Goal: Use online tool/utility: Utilize a website feature to perform a specific function

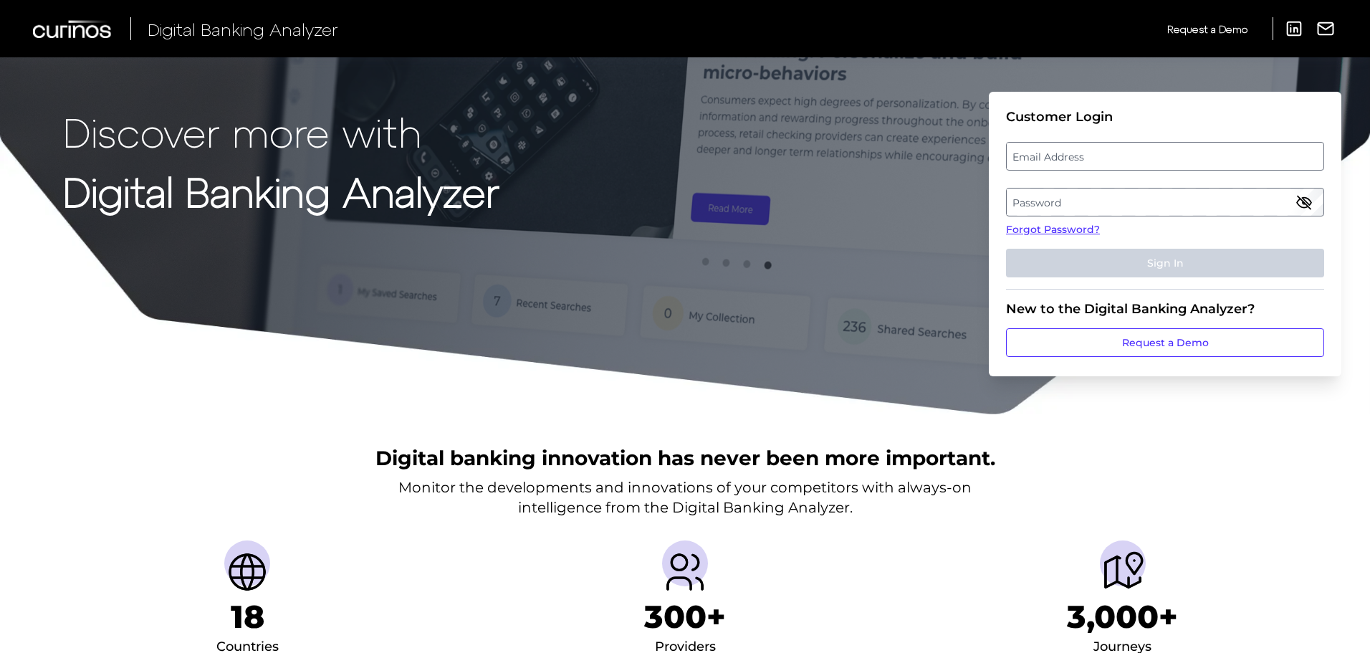
click at [1081, 201] on label "Password" at bounding box center [1164, 202] width 316 height 26
click at [1065, 166] on label "Email Address" at bounding box center [1164, 156] width 316 height 26
click at [1065, 166] on input "email" at bounding box center [1165, 156] width 318 height 29
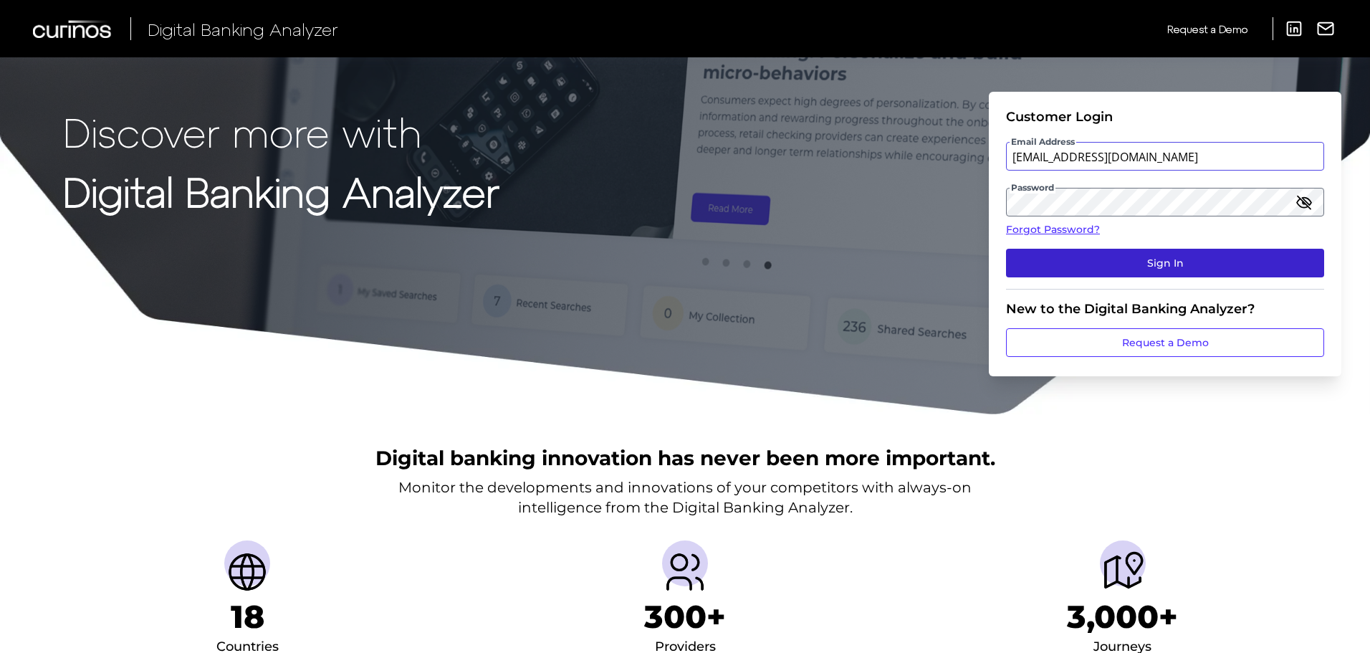
type input "[EMAIL_ADDRESS][DOMAIN_NAME]"
click at [1124, 270] on button "Sign In" at bounding box center [1165, 263] width 318 height 29
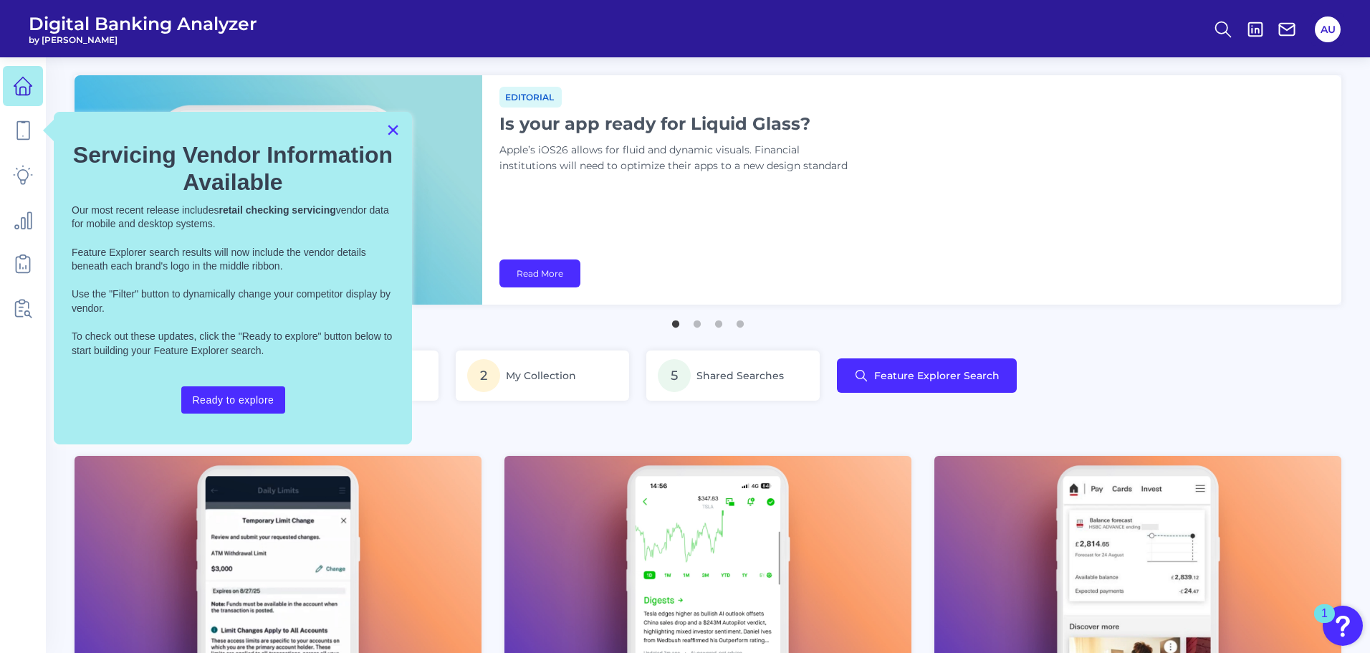
click at [394, 130] on button "×" at bounding box center [393, 129] width 14 height 23
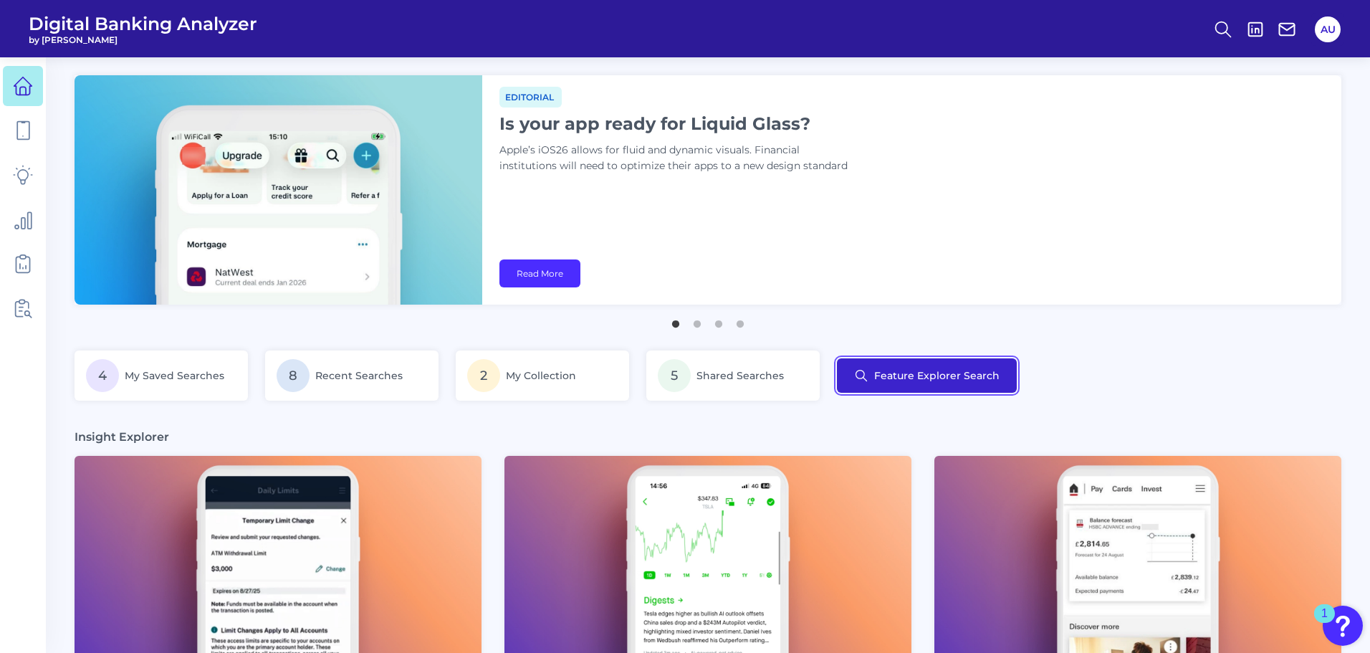
click at [910, 382] on button "Feature Explorer Search" at bounding box center [927, 375] width 180 height 34
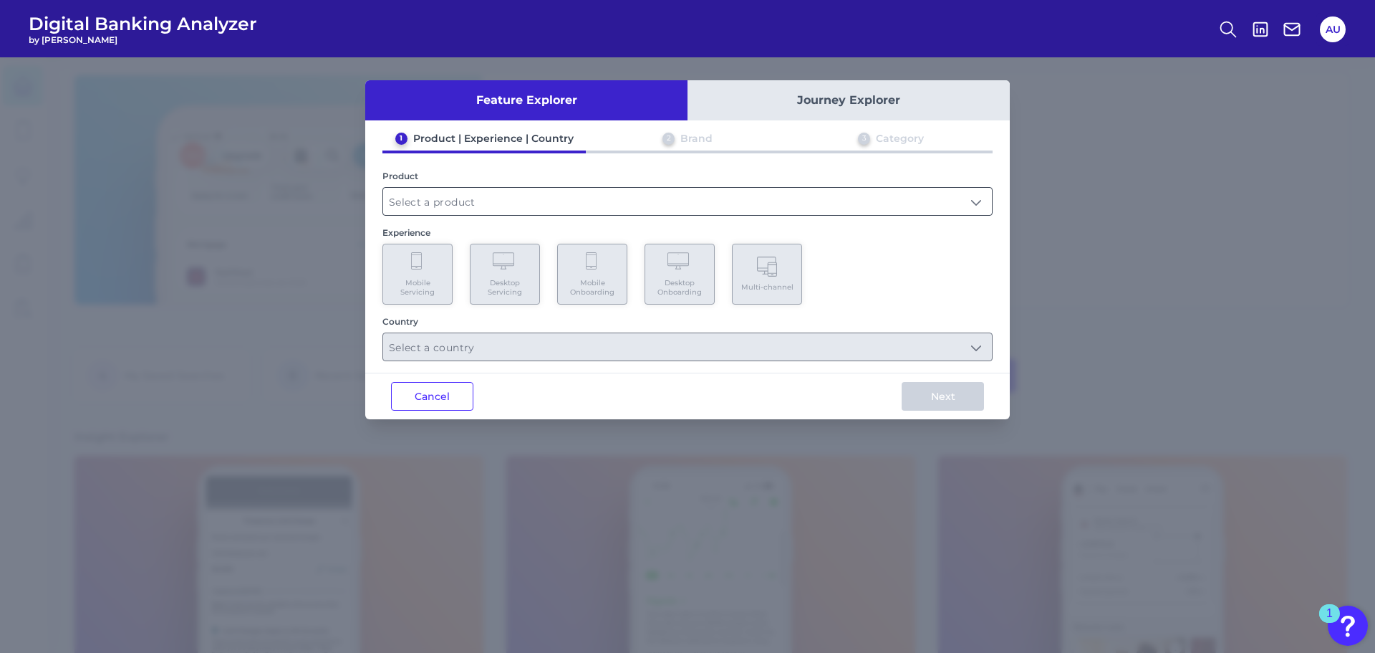
click at [536, 212] on input "text" at bounding box center [687, 201] width 609 height 27
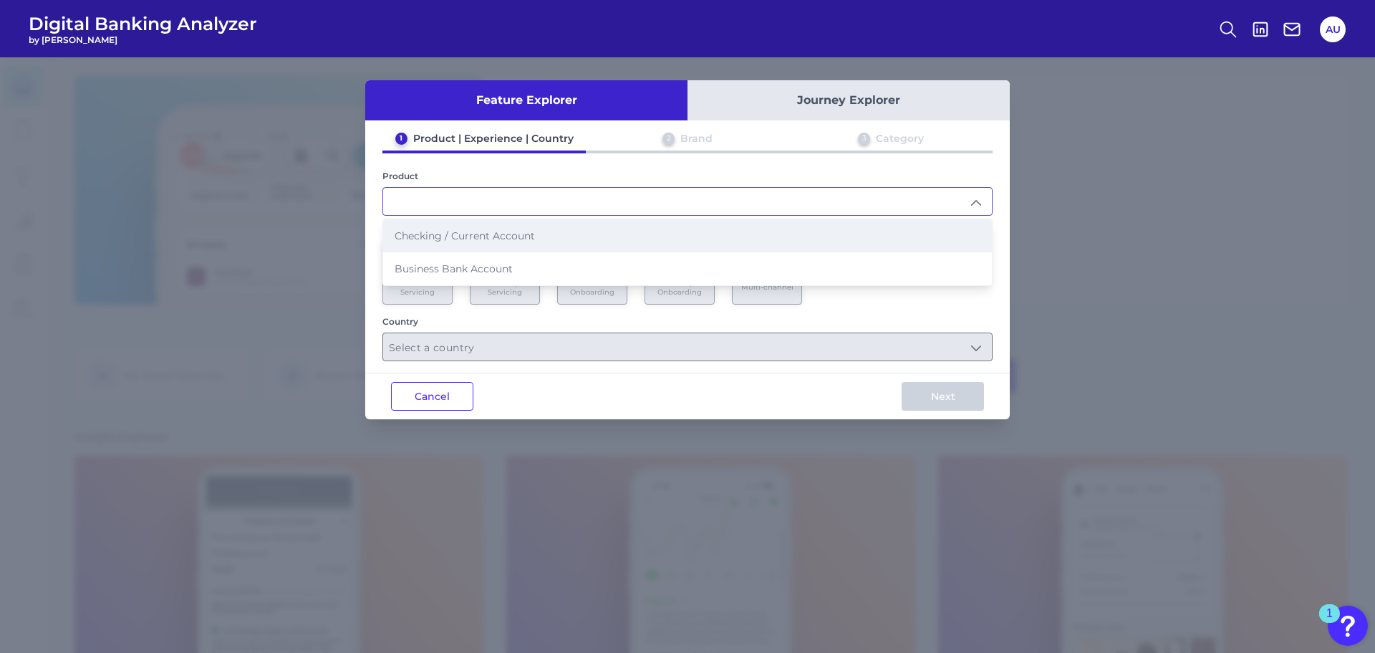
click at [504, 242] on li "Checking / Current Account" at bounding box center [687, 235] width 609 height 33
type input "Checking / Current Account"
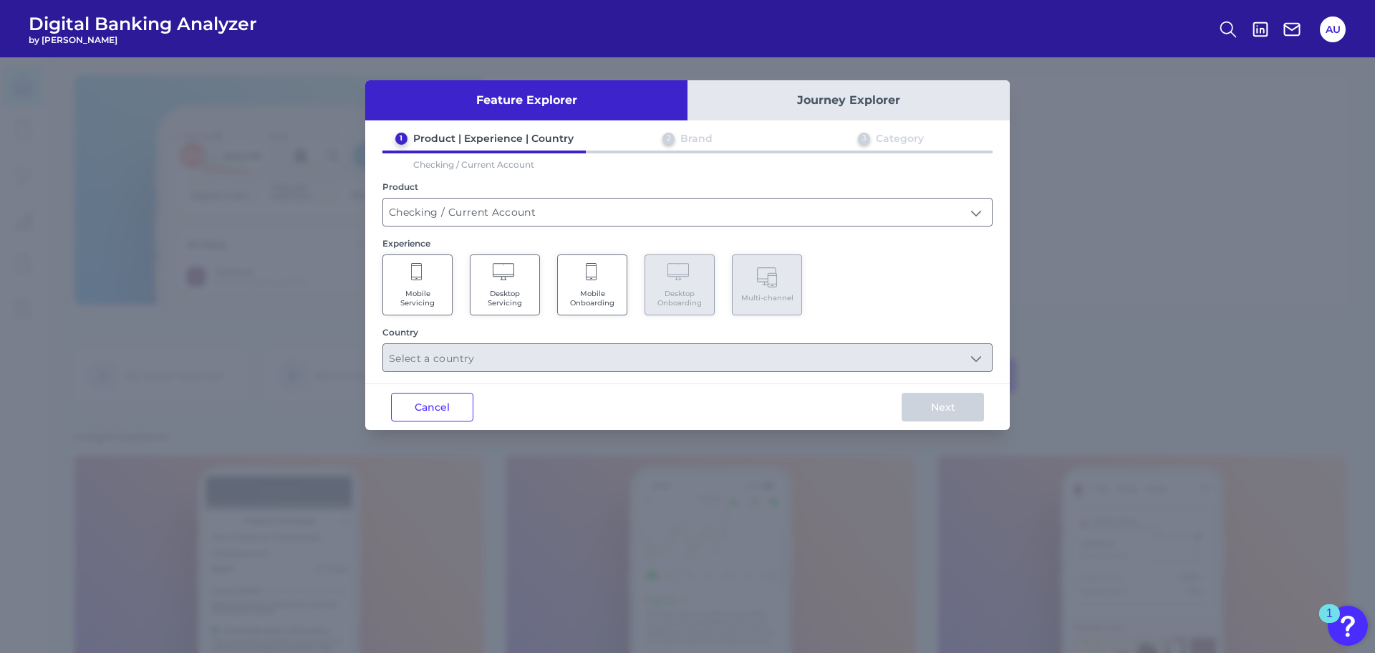
click at [408, 282] on Servicing "Mobile Servicing" at bounding box center [418, 284] width 70 height 61
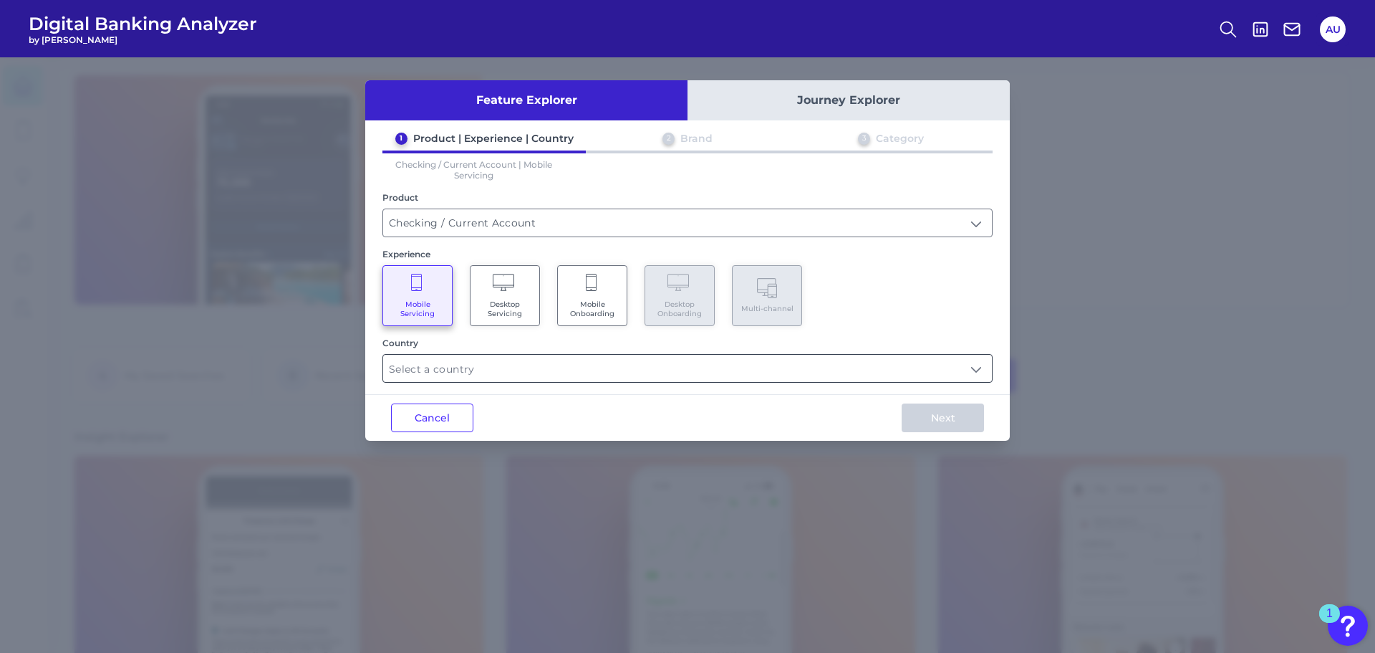
click at [516, 373] on input "text" at bounding box center [687, 368] width 609 height 27
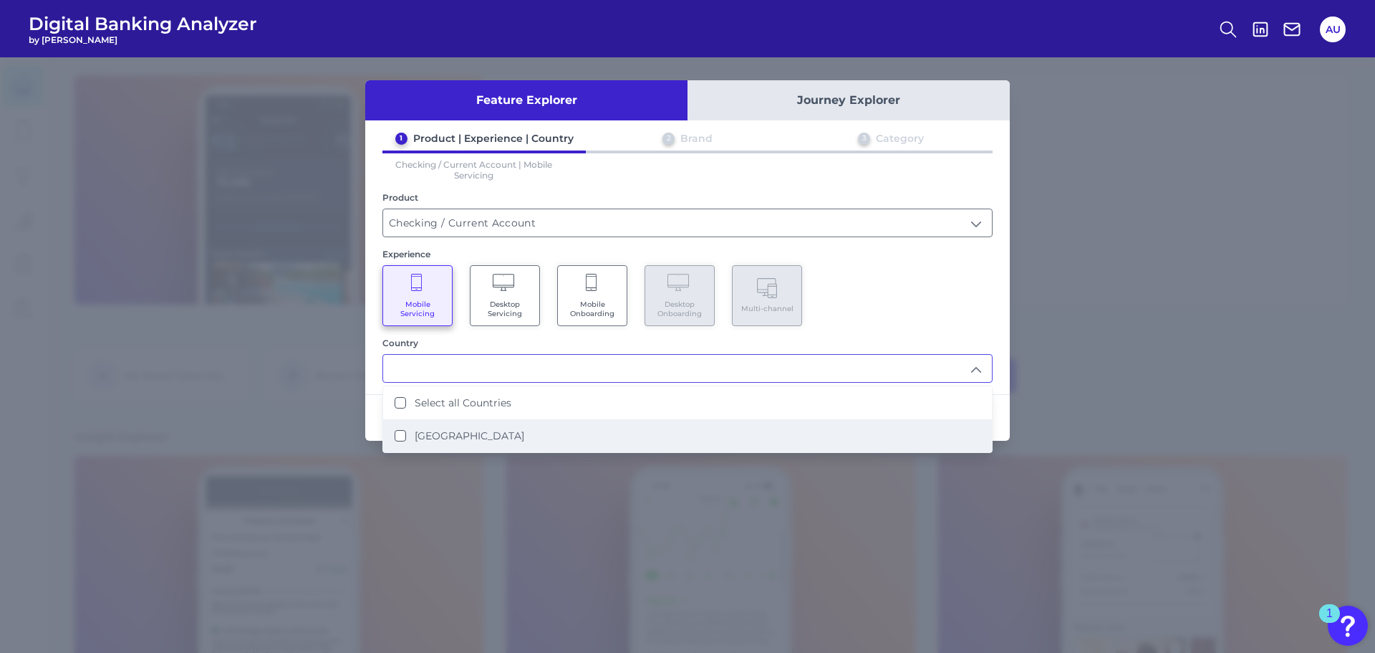
click at [433, 439] on label "[GEOGRAPHIC_DATA]" at bounding box center [470, 435] width 110 height 13
type input "Select all Countries"
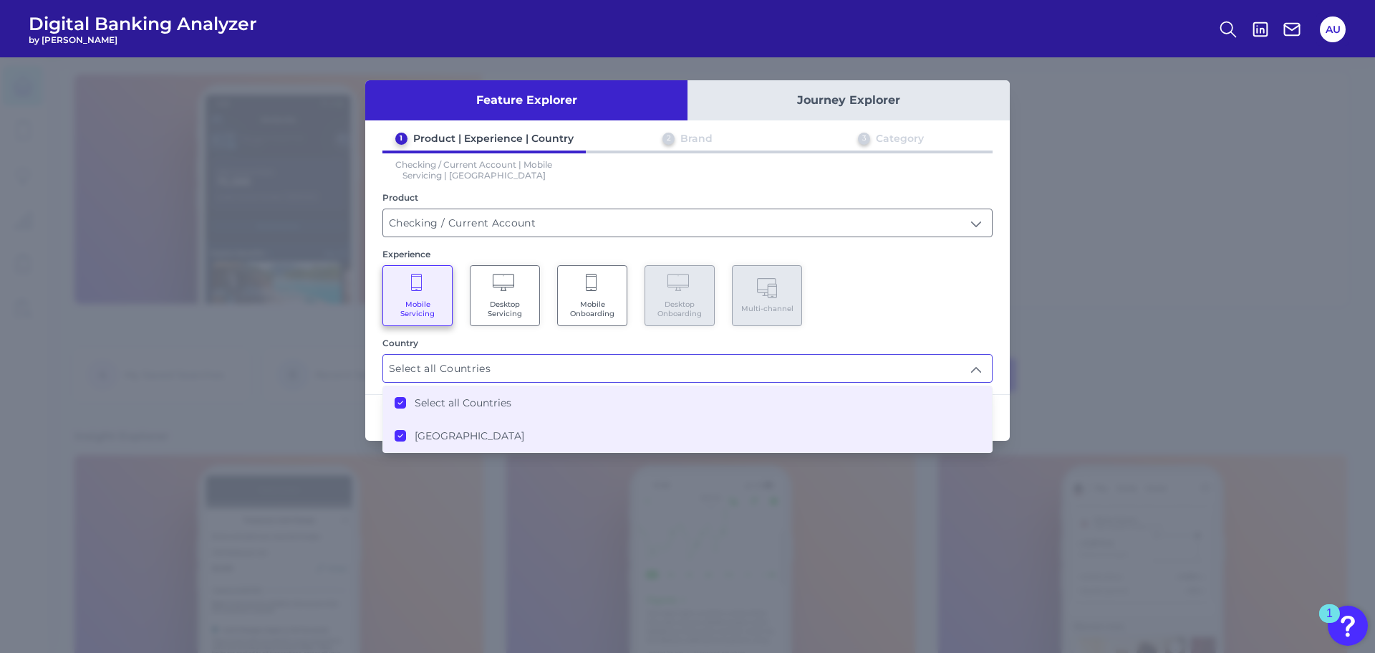
drag, startPoint x: 991, startPoint y: 332, endPoint x: 990, endPoint y: 348, distance: 16.5
click at [990, 332] on div "1 Product | Experience | Country 2 Brand 3 Category Checking / Current Account …" at bounding box center [687, 257] width 645 height 251
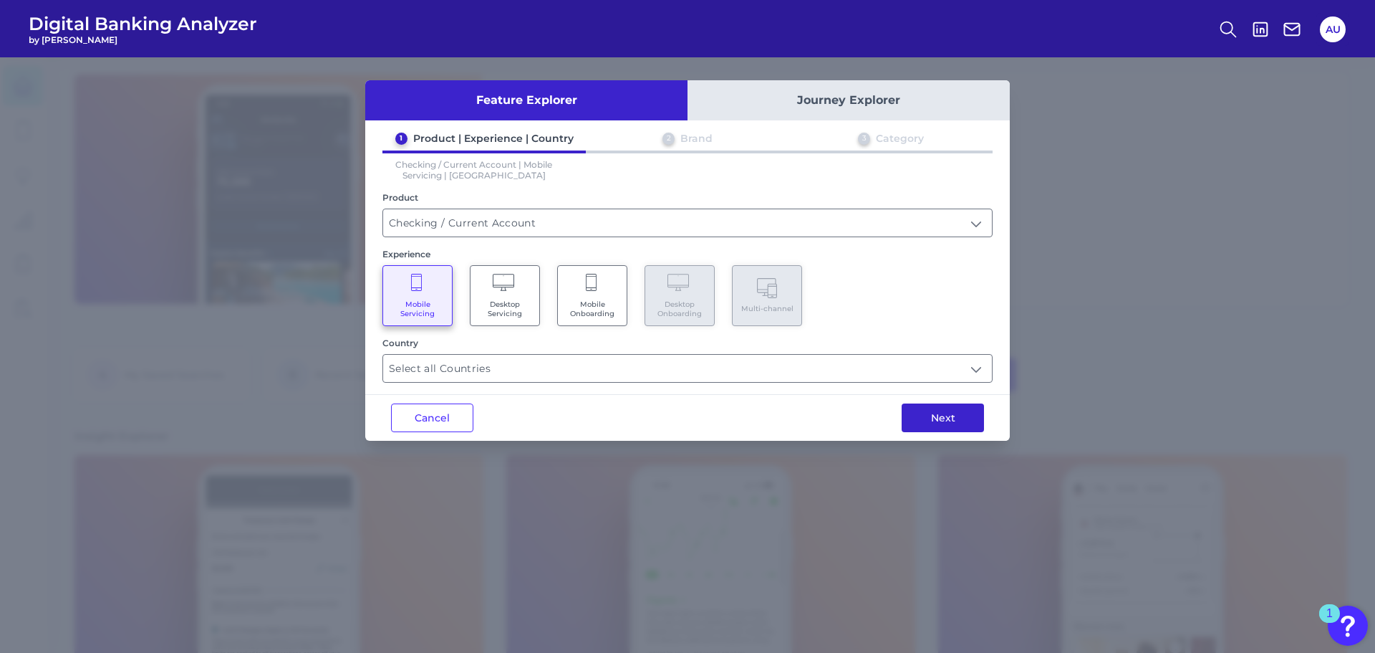
click at [946, 420] on button "Next" at bounding box center [943, 417] width 82 height 29
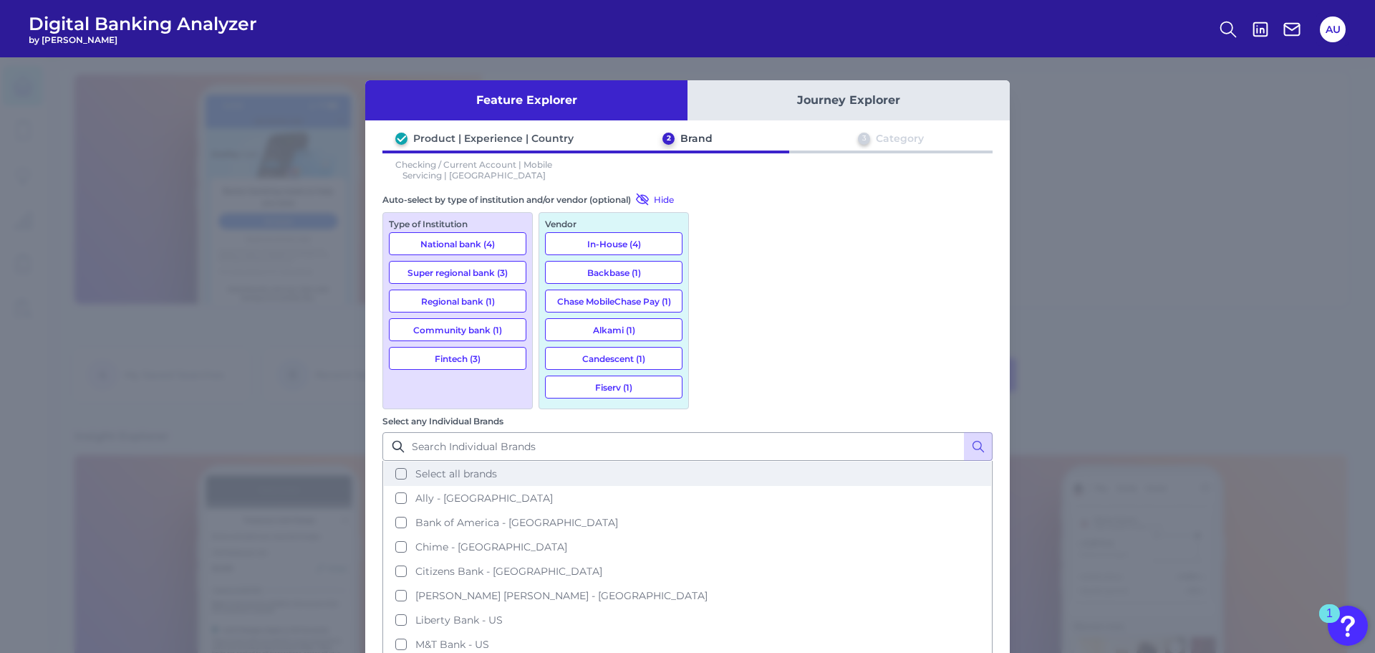
click at [716, 461] on button "Select all brands" at bounding box center [687, 473] width 607 height 24
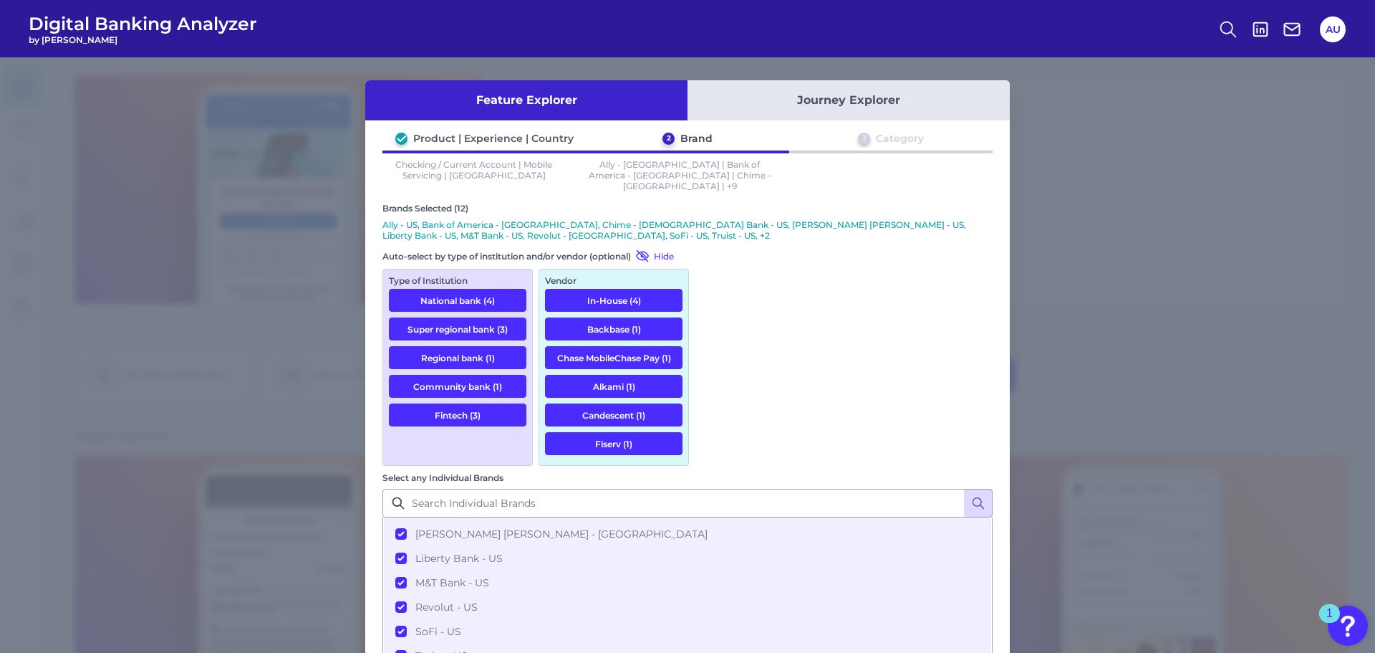
scroll to position [0, 0]
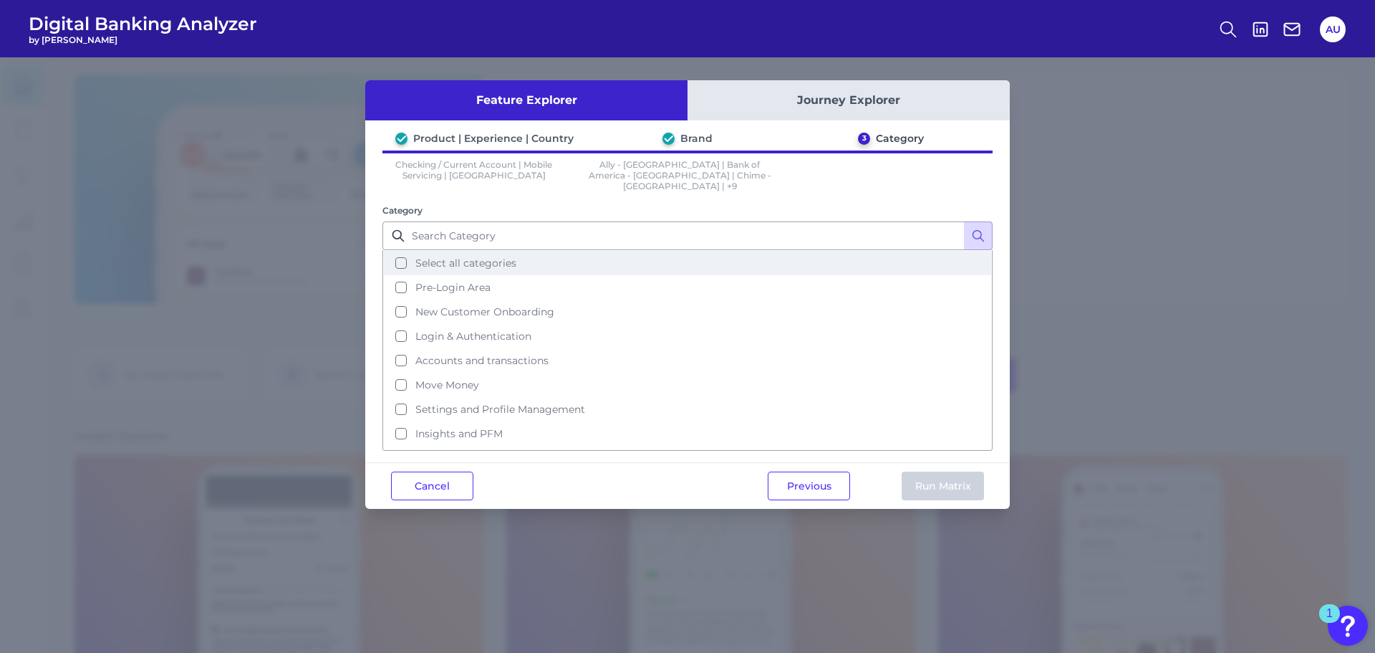
click at [402, 256] on button "Select all categories" at bounding box center [687, 263] width 607 height 24
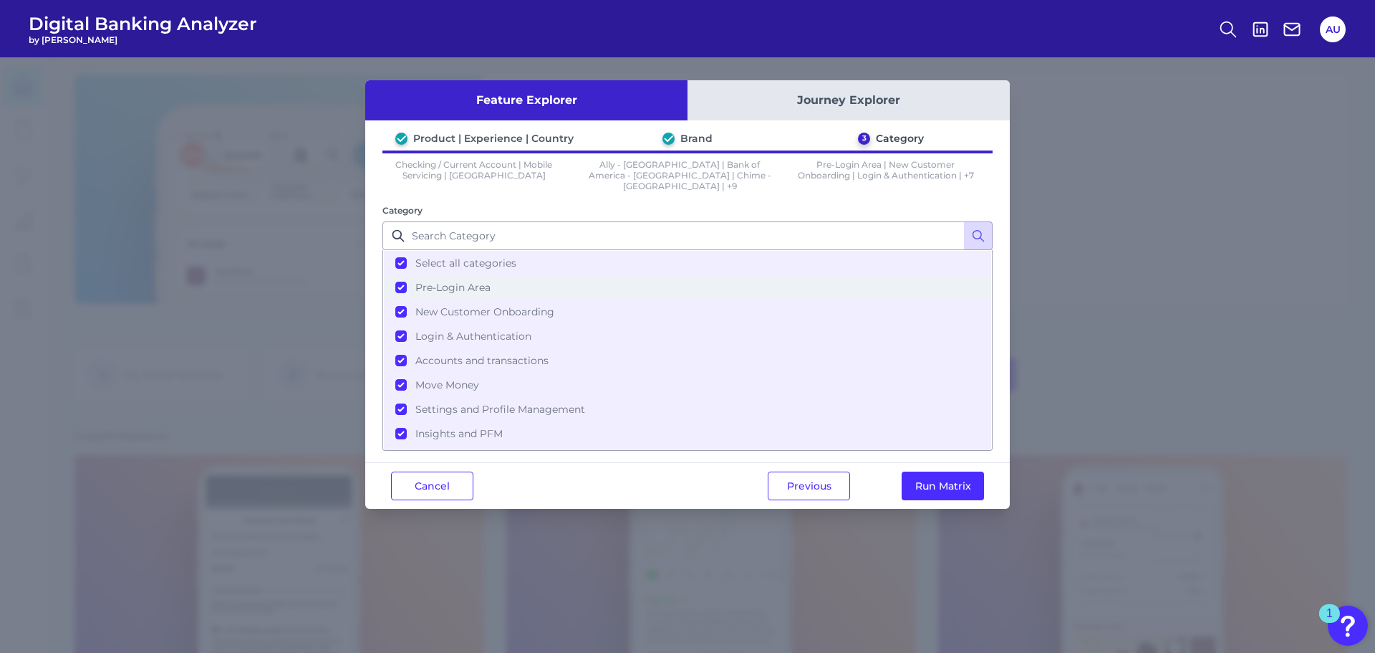
click at [404, 278] on button "Pre-Login Area" at bounding box center [687, 287] width 607 height 24
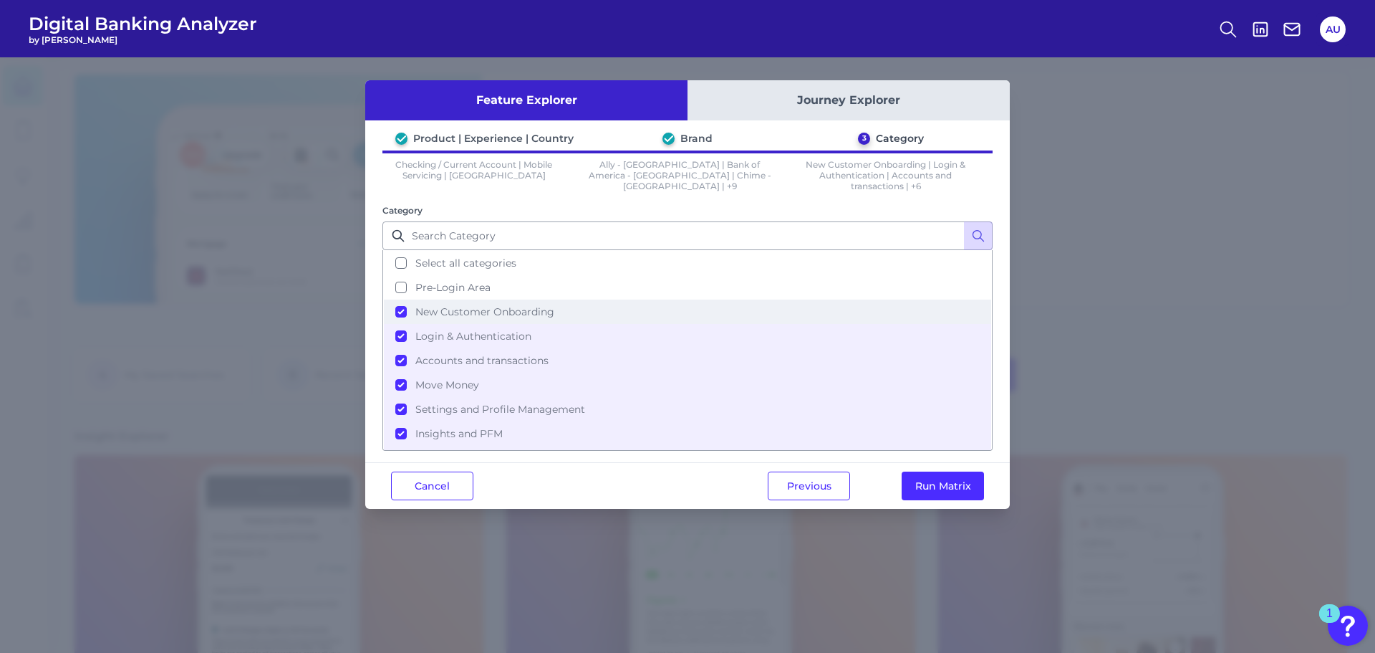
click at [403, 314] on button "New Customer Onboarding" at bounding box center [687, 311] width 607 height 24
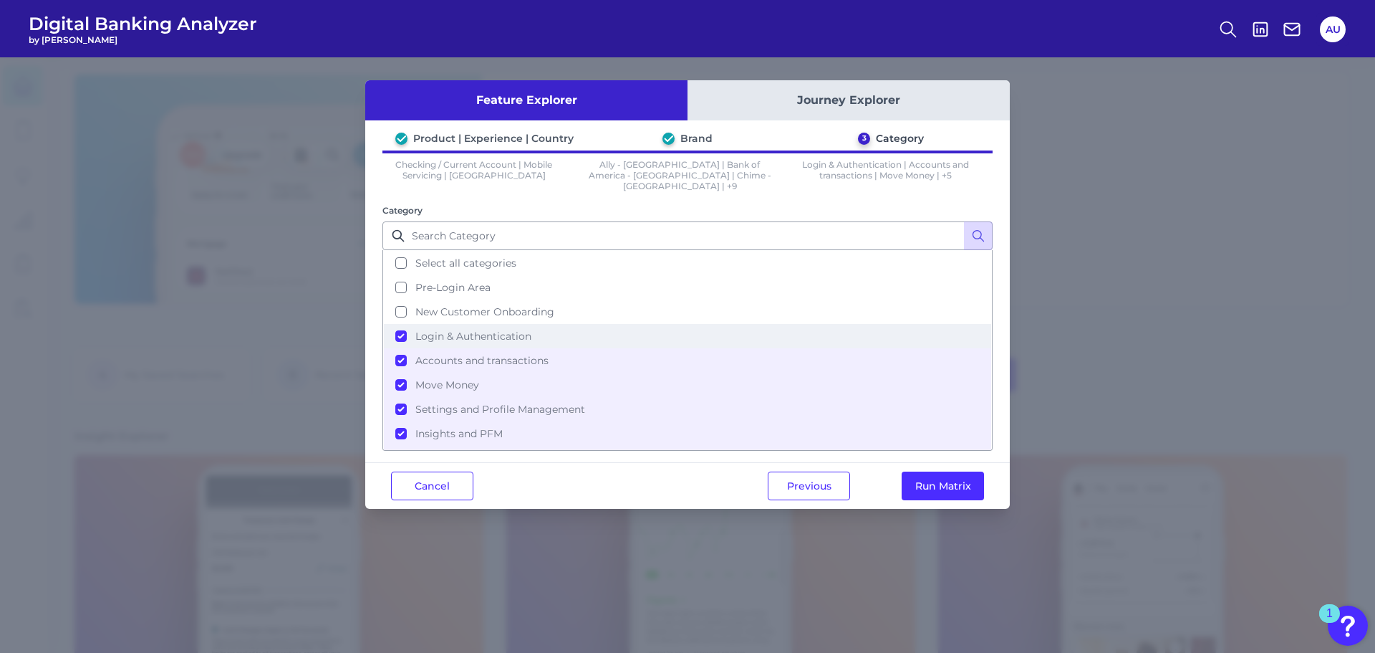
click at [398, 324] on button "Login & Authentication" at bounding box center [687, 336] width 607 height 24
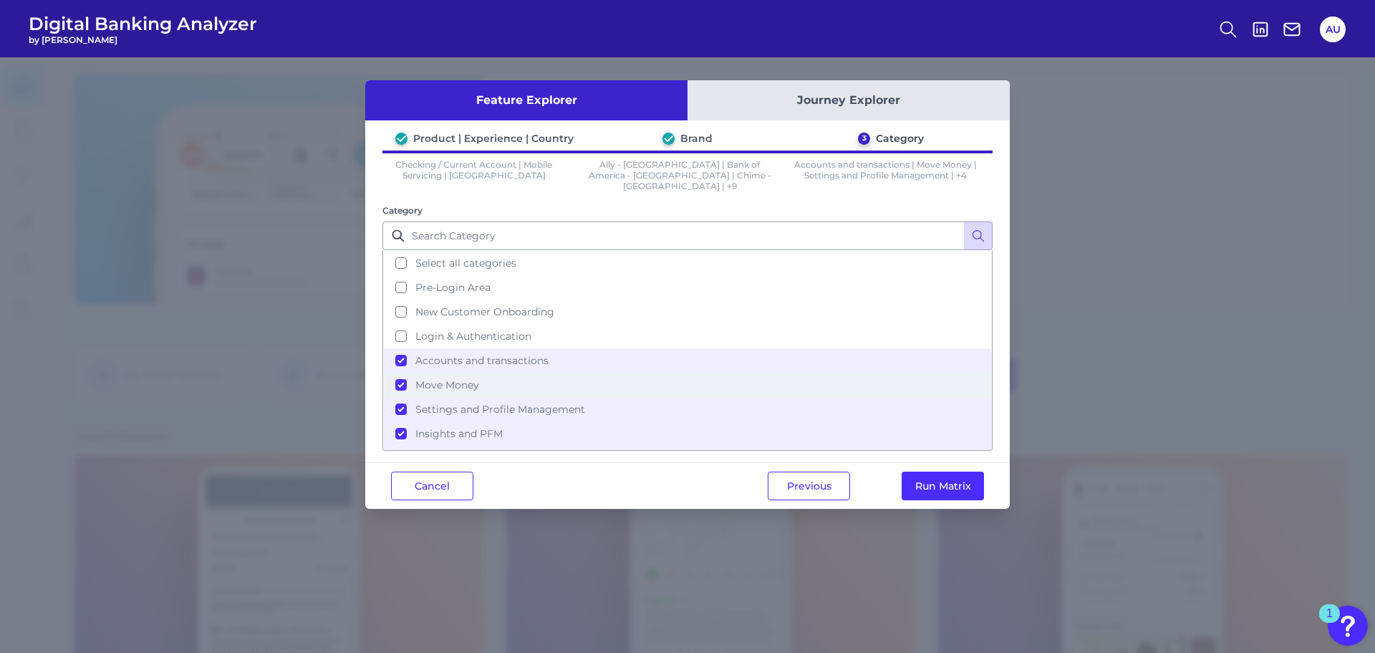
scroll to position [69, 0]
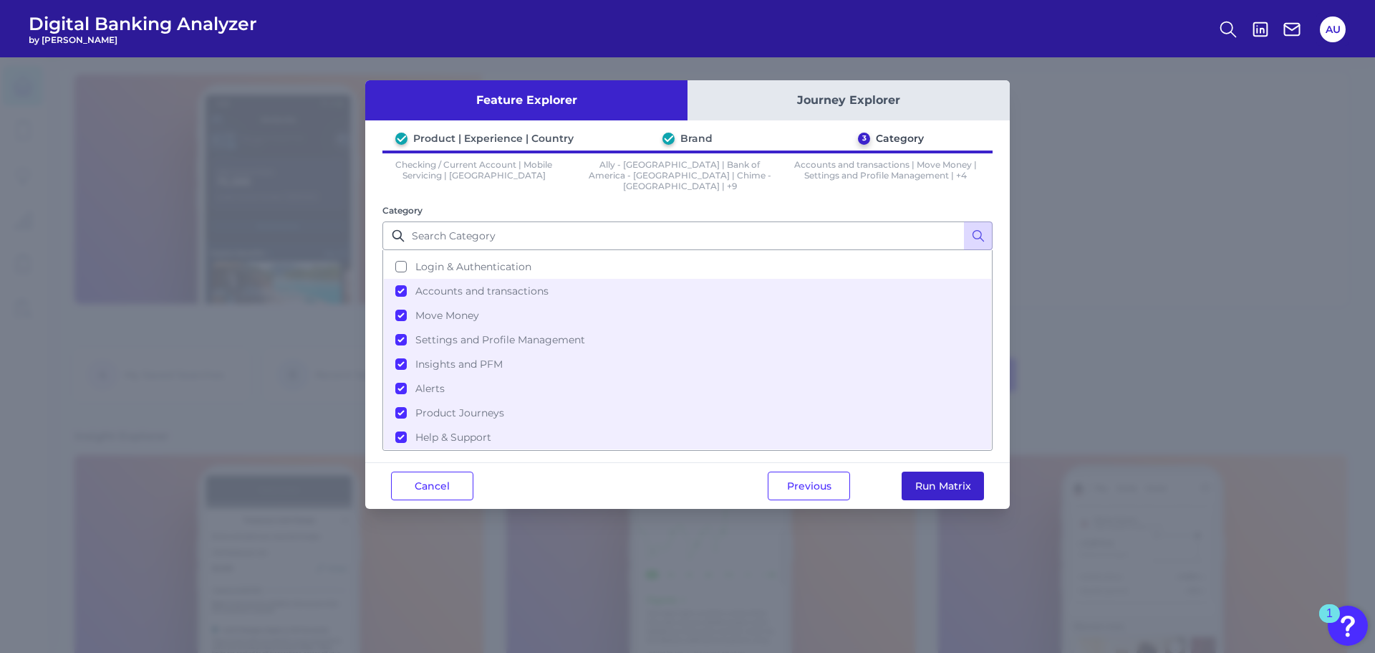
click at [953, 472] on button "Run Matrix" at bounding box center [943, 485] width 82 height 29
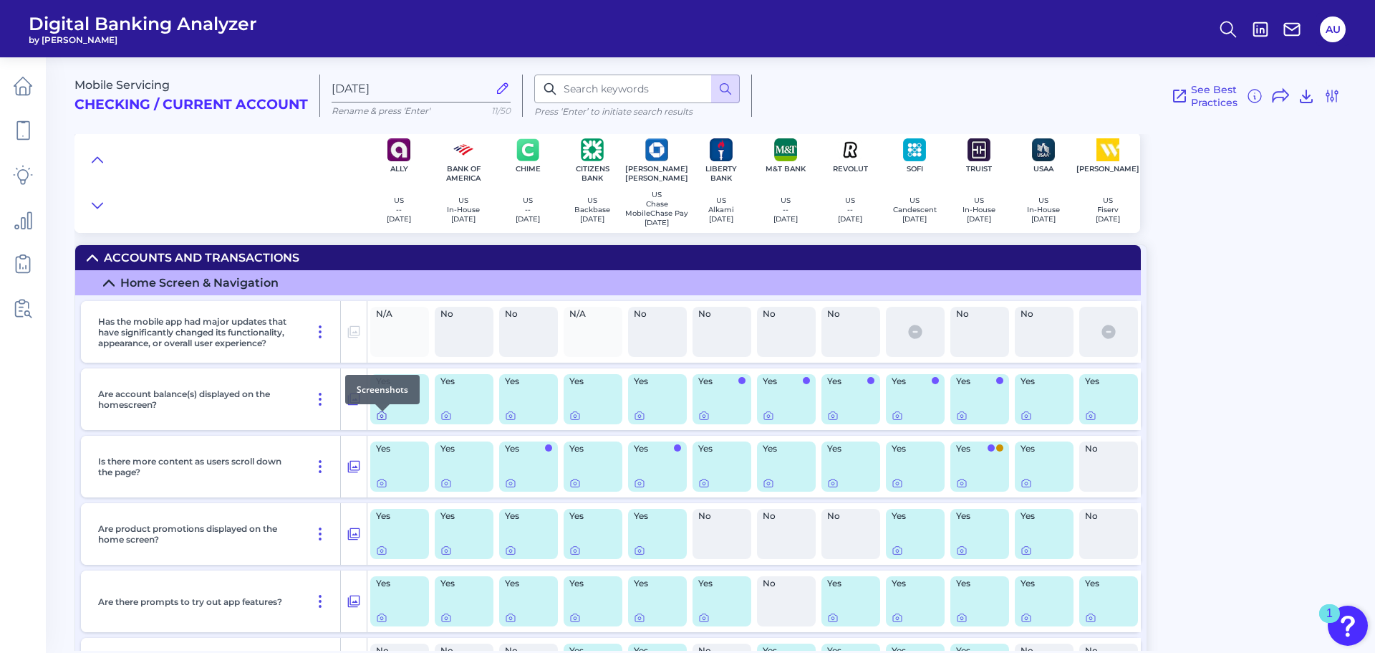
click at [380, 421] on icon at bounding box center [381, 415] width 11 height 11
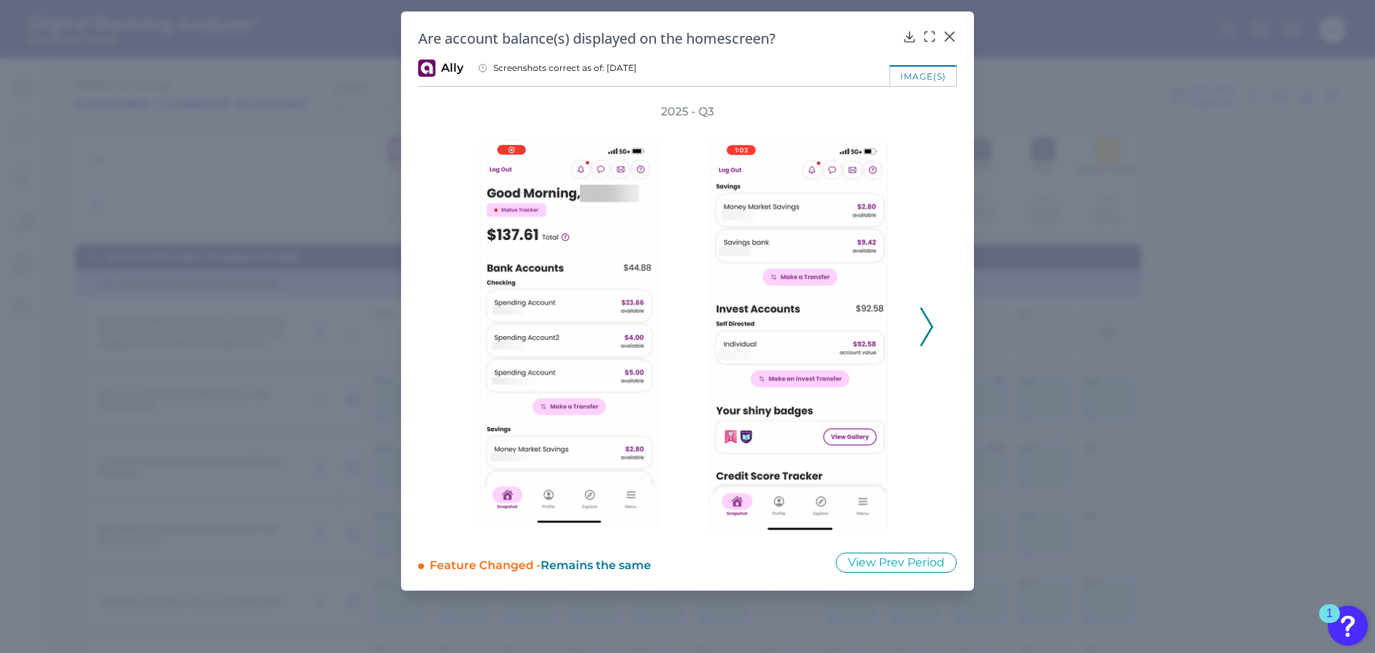
click at [928, 330] on icon at bounding box center [927, 326] width 13 height 39
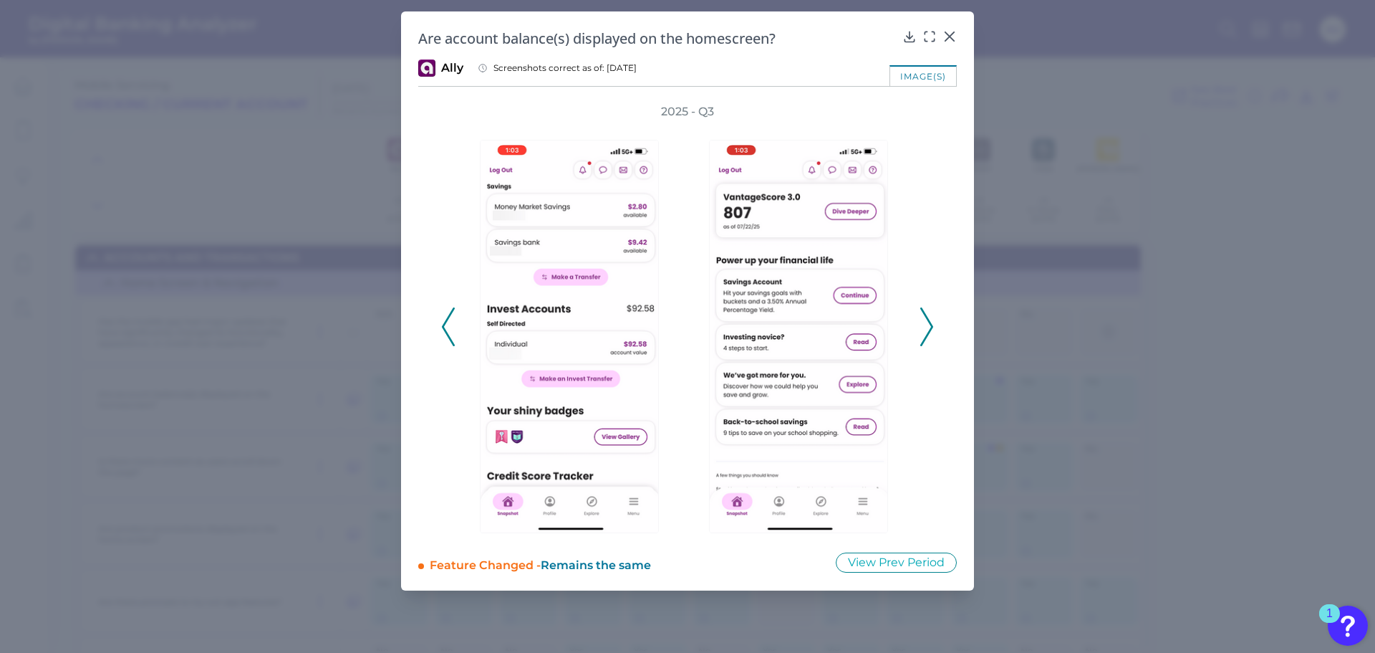
click at [928, 330] on icon at bounding box center [927, 326] width 13 height 39
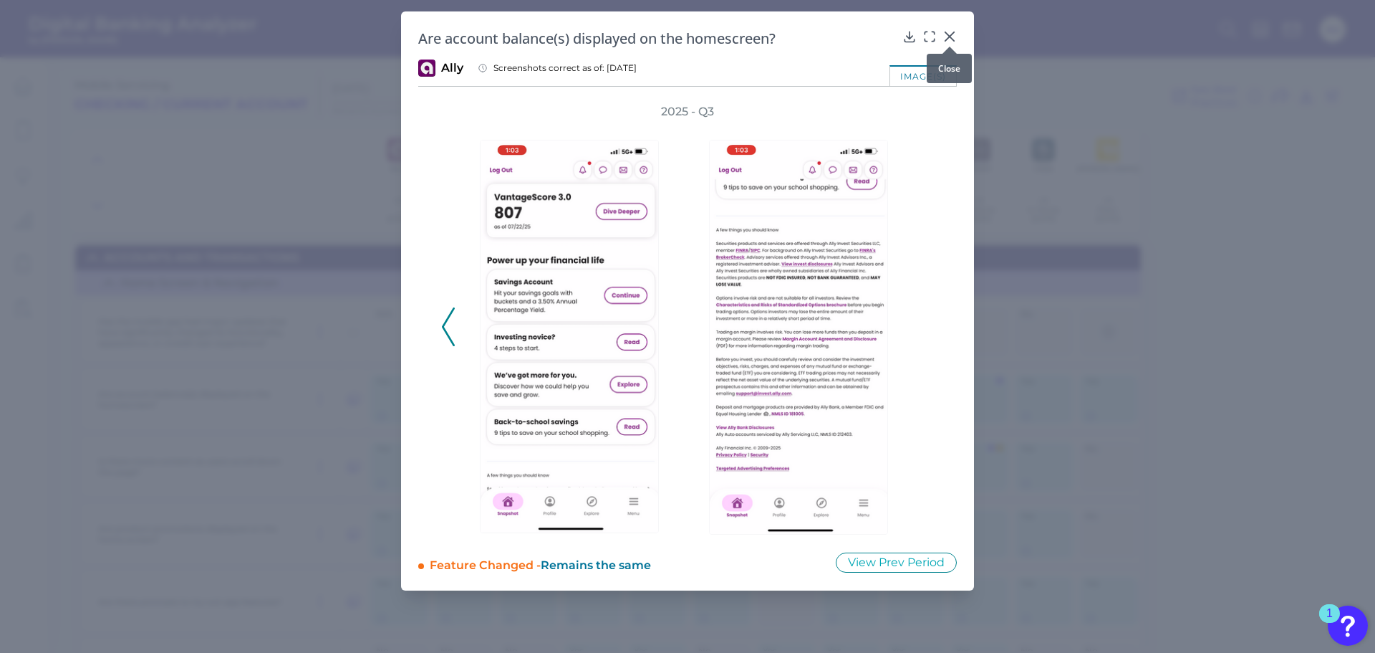
click at [943, 39] on div at bounding box center [950, 46] width 14 height 14
click at [951, 39] on div at bounding box center [950, 46] width 14 height 14
click at [951, 34] on icon at bounding box center [950, 36] width 9 height 9
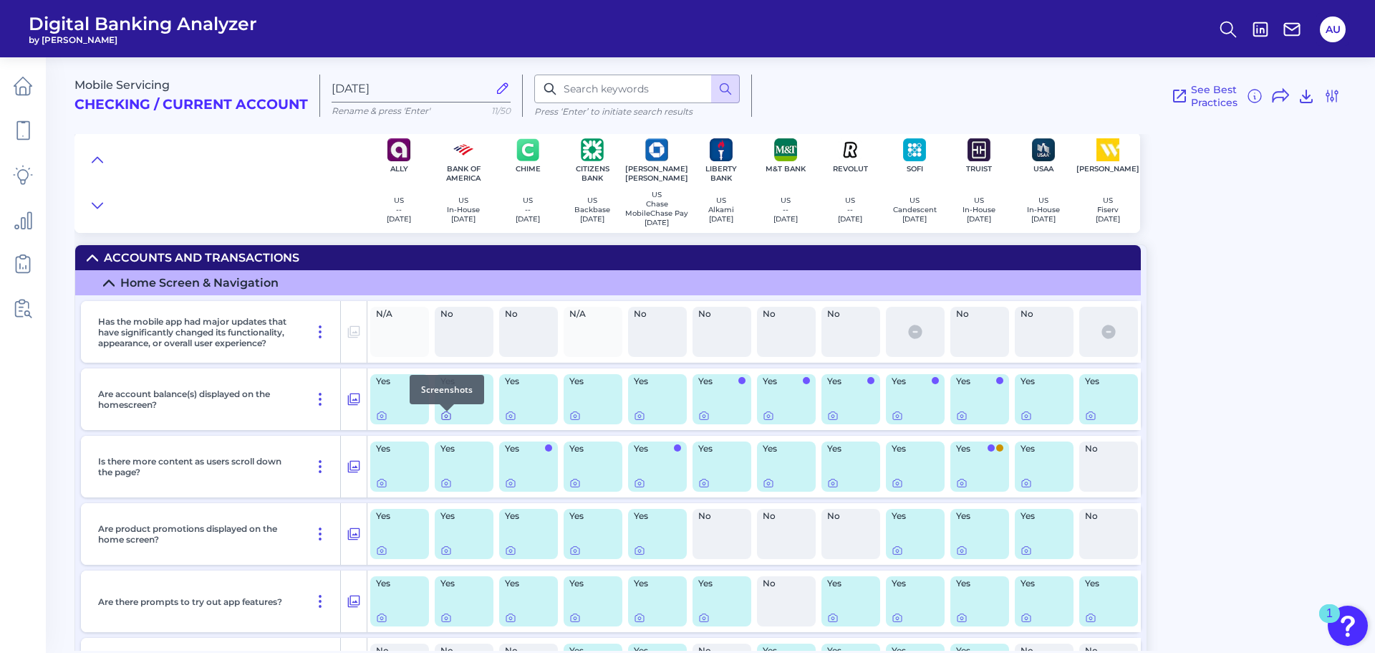
click at [446, 419] on icon at bounding box center [446, 415] width 11 height 11
click at [512, 417] on div at bounding box center [511, 411] width 14 height 14
click at [444, 421] on icon at bounding box center [446, 415] width 11 height 11
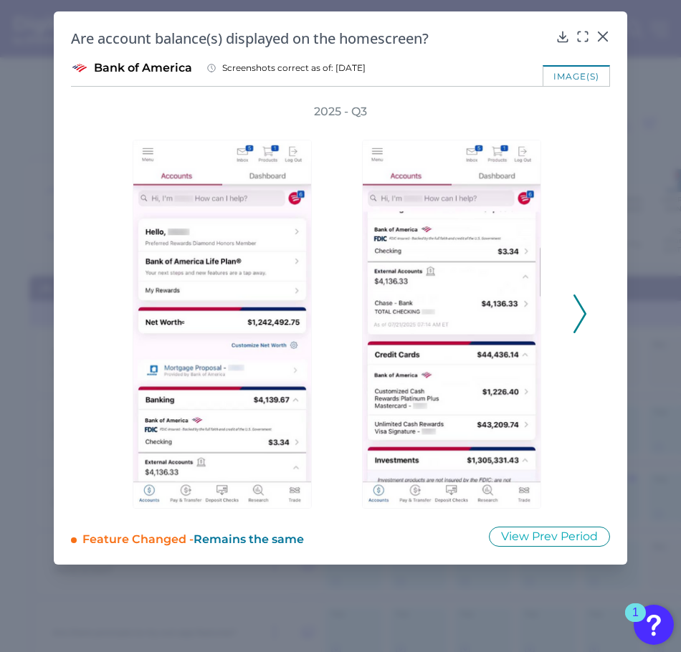
click at [577, 314] on icon at bounding box center [579, 313] width 13 height 39
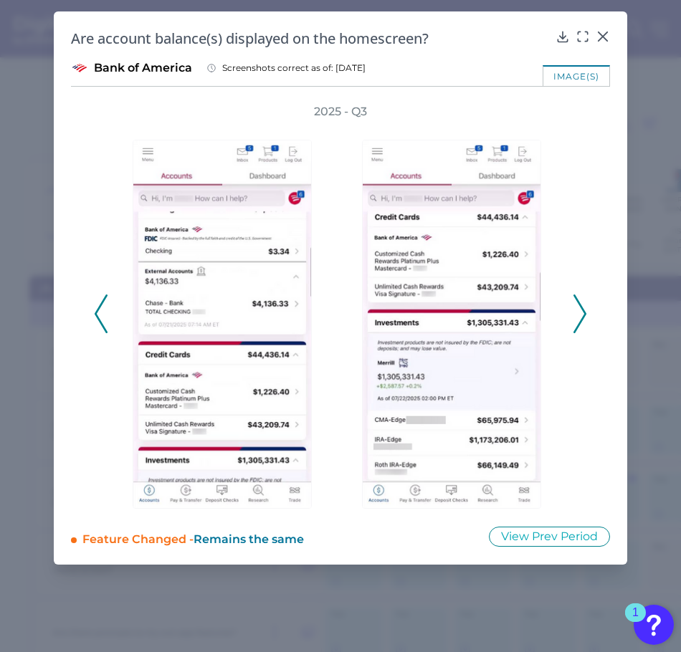
click at [577, 314] on icon at bounding box center [579, 313] width 13 height 39
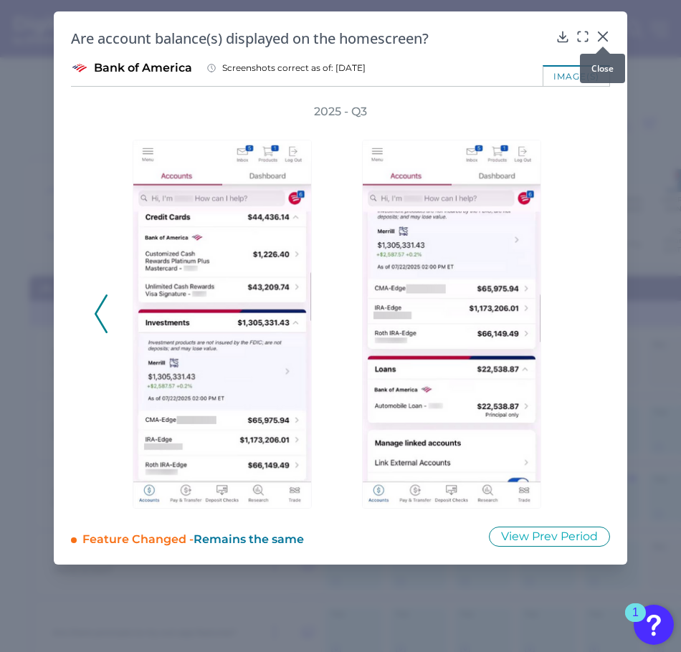
click at [600, 39] on div at bounding box center [602, 46] width 14 height 14
click at [598, 40] on div at bounding box center [602, 46] width 14 height 14
click at [609, 37] on icon at bounding box center [602, 36] width 14 height 14
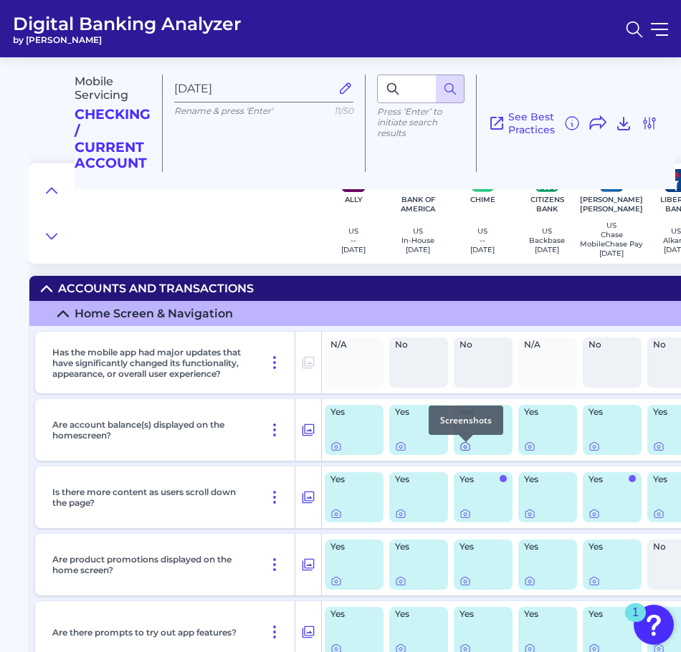
click at [464, 452] on icon at bounding box center [464, 446] width 11 height 11
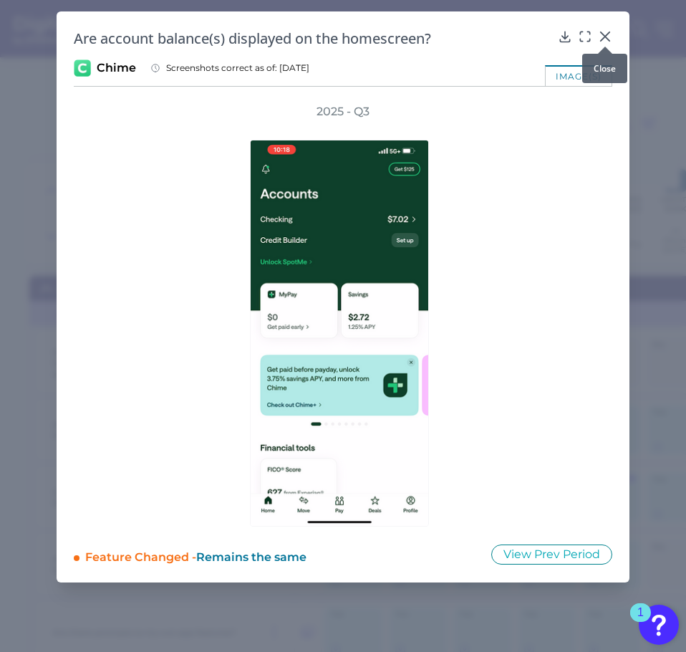
click at [604, 32] on icon at bounding box center [605, 36] width 14 height 14
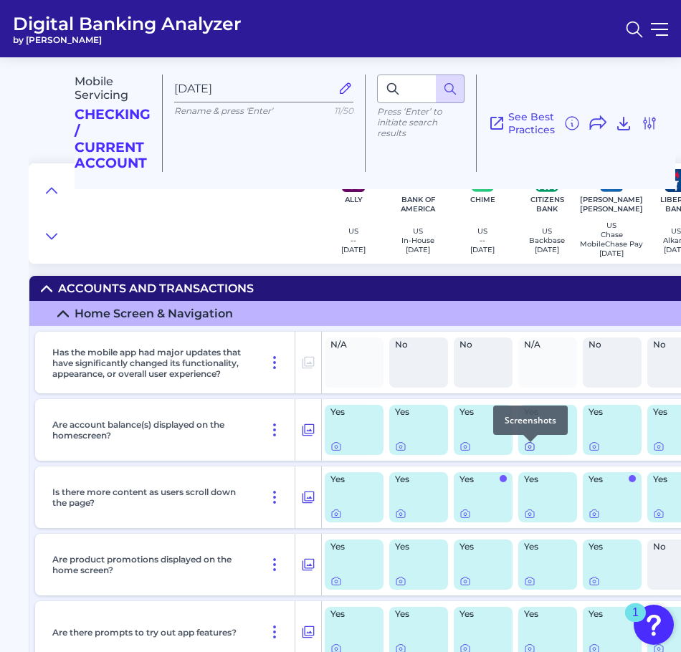
click at [528, 452] on icon at bounding box center [529, 446] width 11 height 11
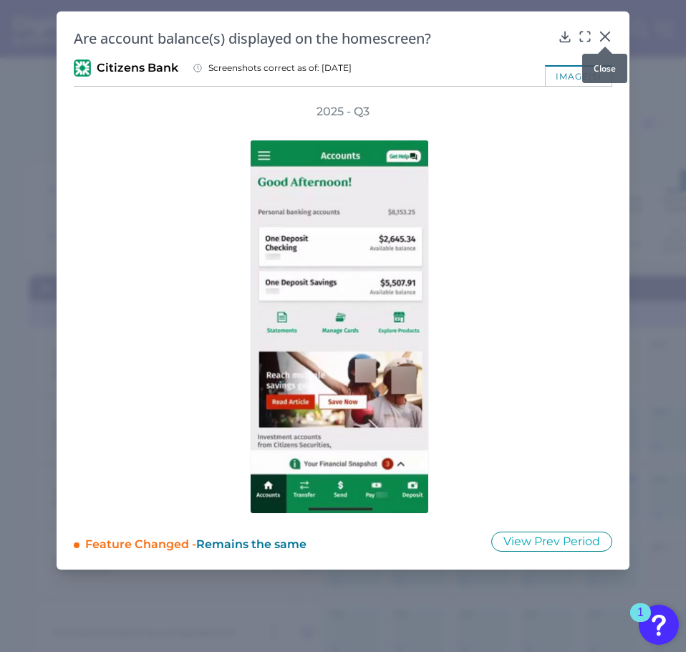
click at [600, 40] on div at bounding box center [605, 46] width 14 height 14
click at [602, 39] on icon at bounding box center [605, 36] width 9 height 9
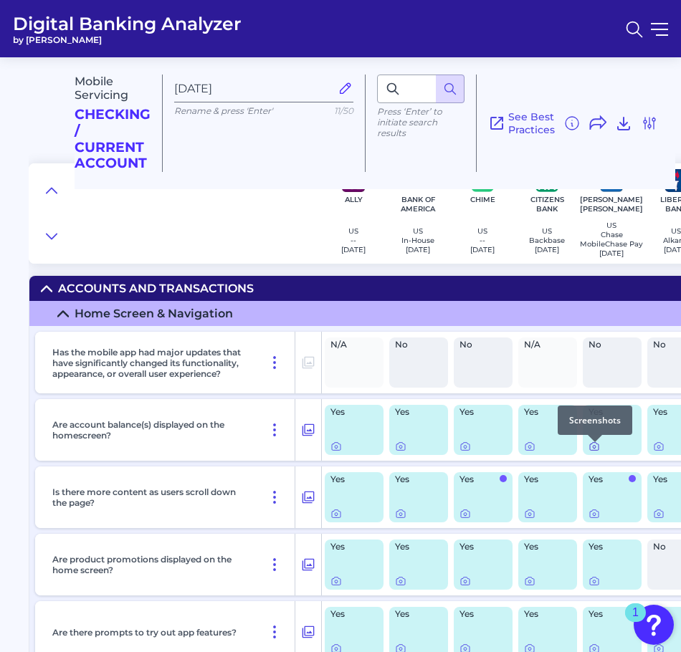
click at [591, 451] on icon at bounding box center [593, 446] width 11 height 11
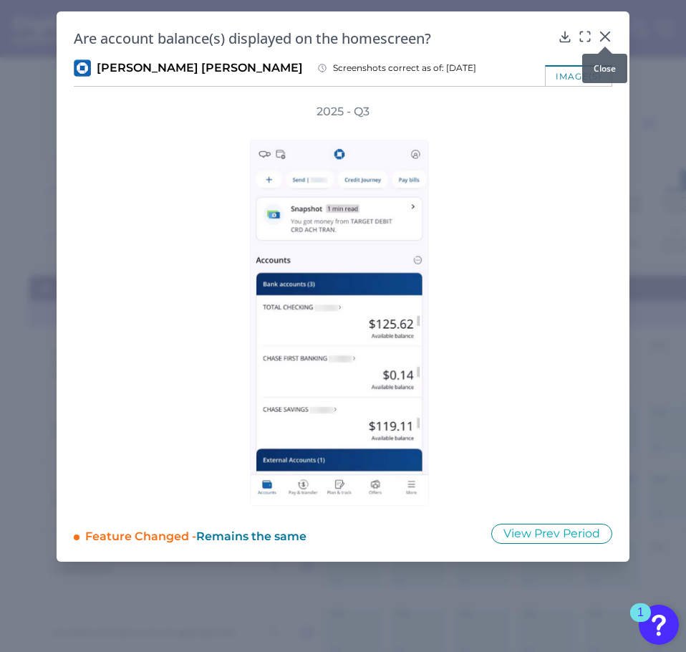
click at [607, 33] on icon at bounding box center [605, 36] width 14 height 14
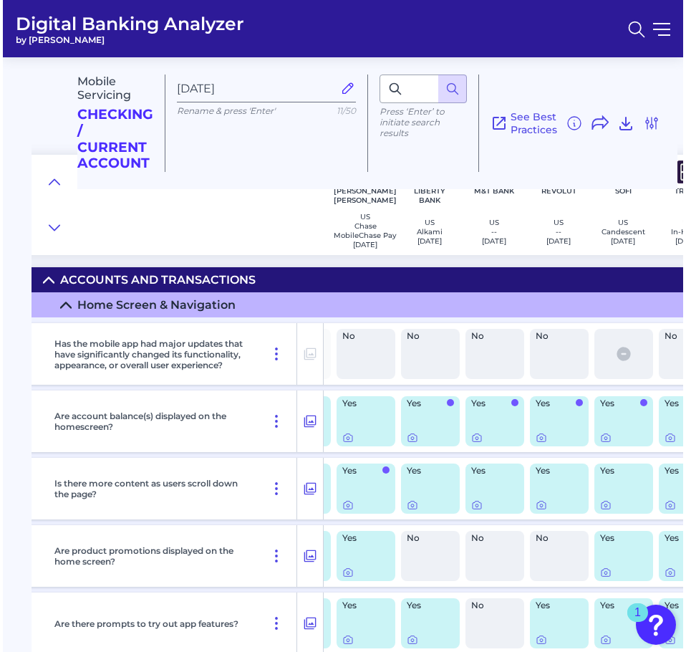
scroll to position [0, 251]
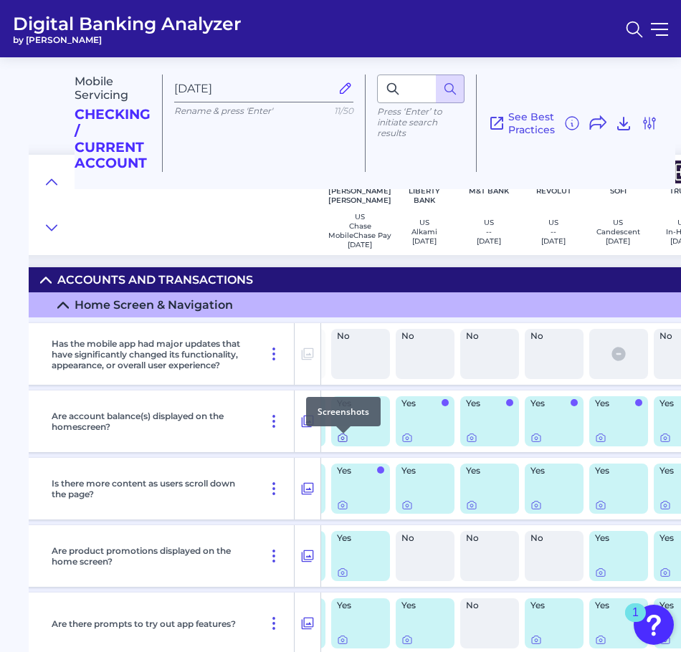
click at [344, 442] on icon at bounding box center [342, 438] width 9 height 8
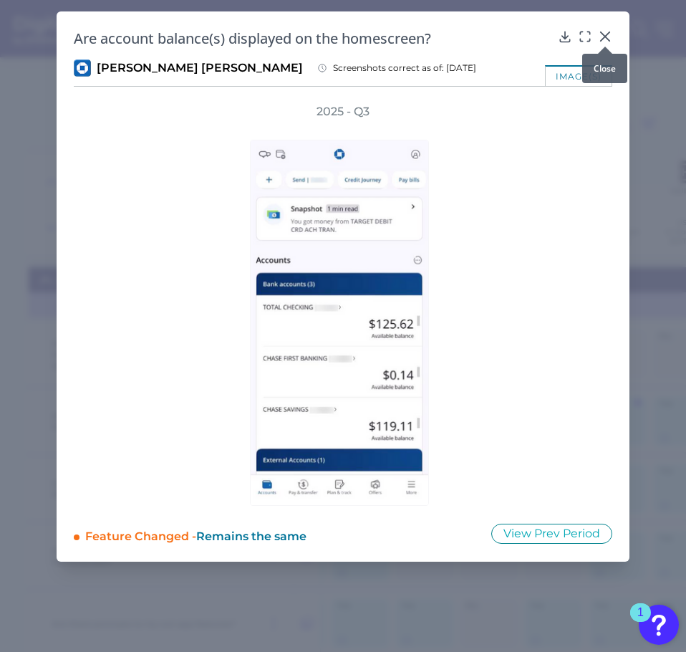
click at [606, 38] on icon at bounding box center [605, 36] width 9 height 9
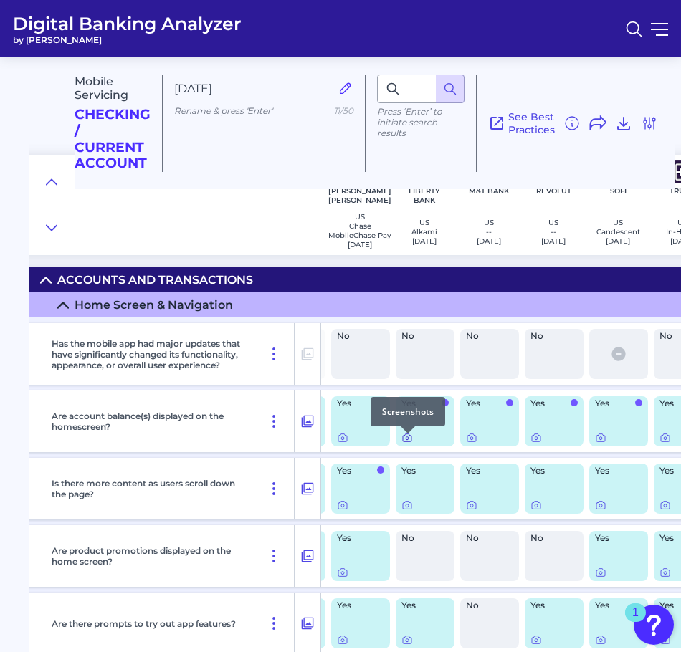
click at [412, 443] on icon at bounding box center [406, 437] width 11 height 11
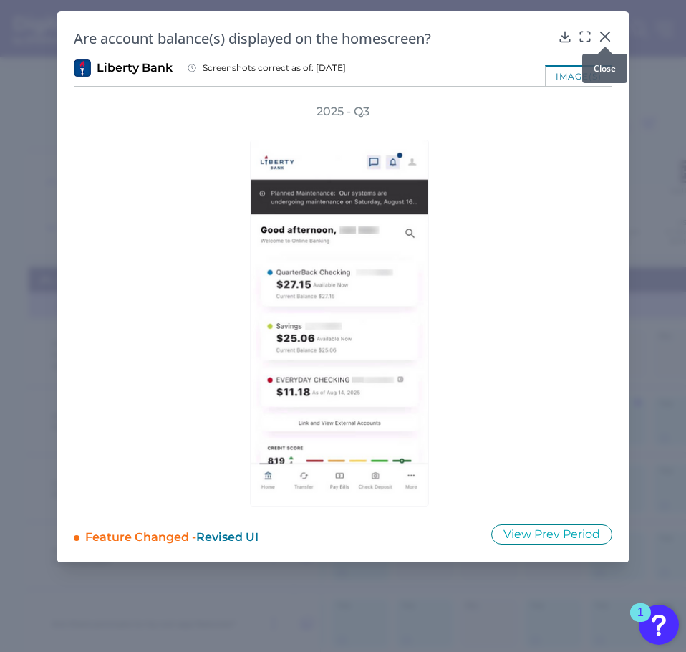
click at [607, 37] on icon at bounding box center [605, 36] width 14 height 14
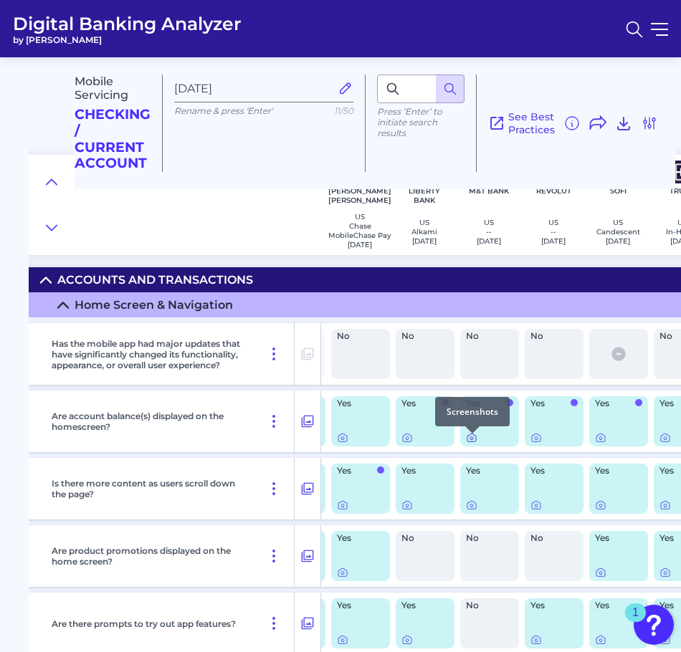
click at [472, 443] on icon at bounding box center [471, 437] width 11 height 11
